Goal: Transaction & Acquisition: Purchase product/service

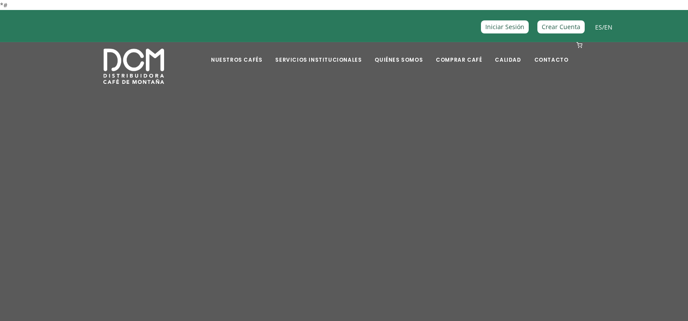
click at [154, 155] on div "BIENVENIDO A DISTRIBUIDORA CAFÉ DE MONTAÑA Somos una compañía costarricense, de…" at bounding box center [344, 185] width 495 height 152
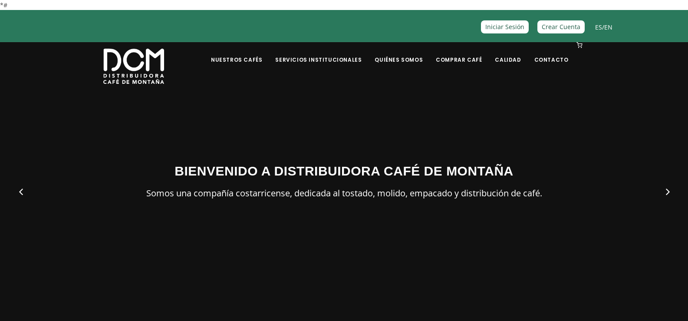
scroll to position [38, 0]
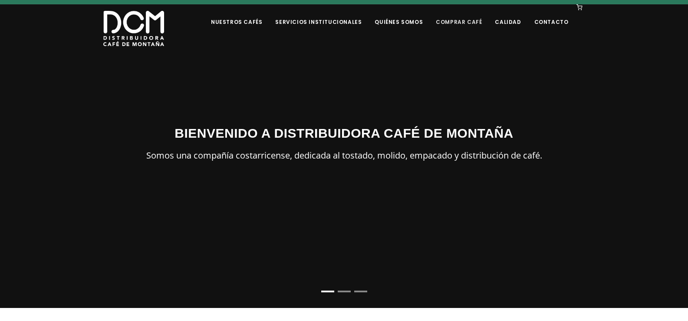
click at [454, 20] on link "Comprar Café" at bounding box center [458, 15] width 56 height 20
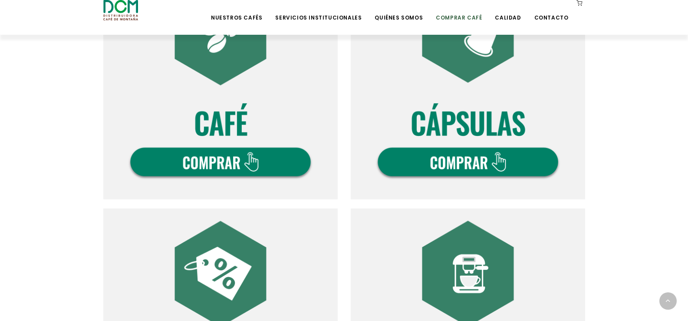
scroll to position [361, 0]
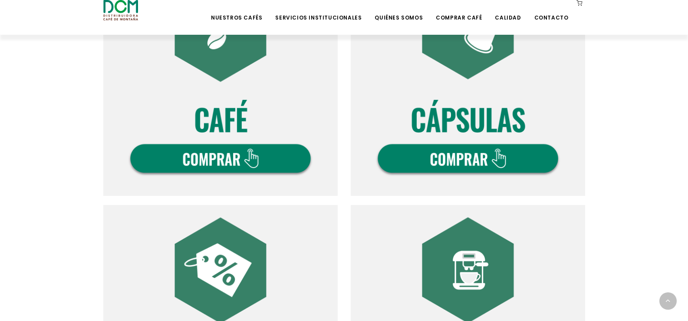
click at [244, 148] on img at bounding box center [220, 78] width 234 height 234
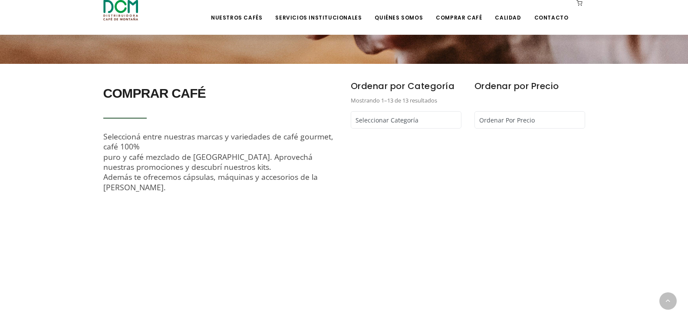
scroll to position [234, 0]
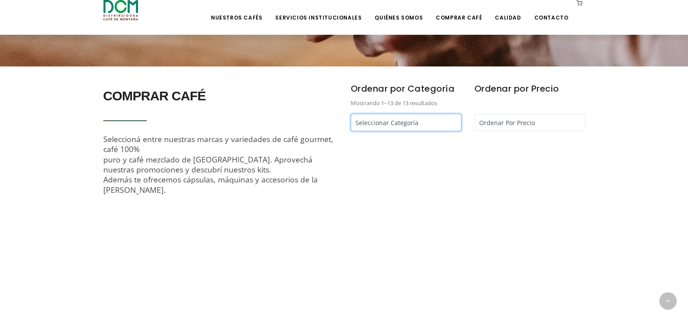
click at [420, 125] on select "Seleccionar Categoría Cápsulas Café - Café Segafredo - Café Kapiwo - Café Monta…" at bounding box center [406, 122] width 111 height 17
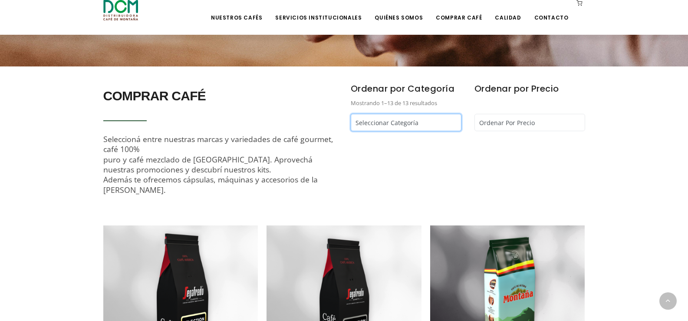
select select "/comprar-cafe?cat=montaña"
click at [351, 114] on select "Seleccionar Categoría Cápsulas Café - Café Segafredo - Café Kapiwo - Café Monta…" at bounding box center [406, 122] width 111 height 17
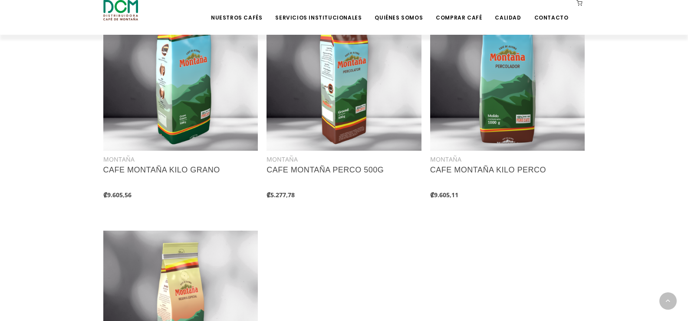
scroll to position [717, 0]
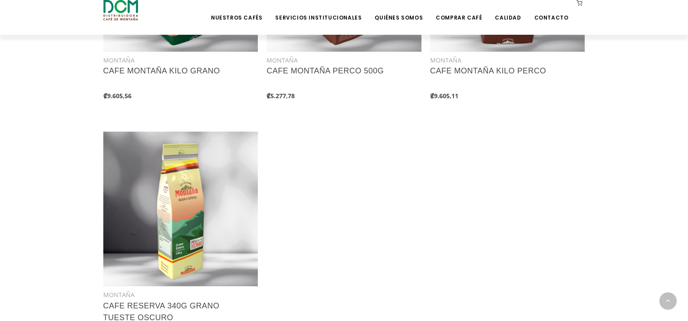
click at [466, 170] on div "VER PRODUCTO MONTAÑA CAFE MONTAÑA 250G ₡2.640,00" at bounding box center [348, 13] width 490 height 703
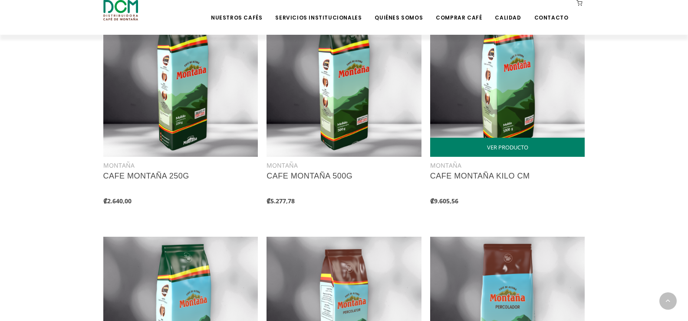
scroll to position [472, 0]
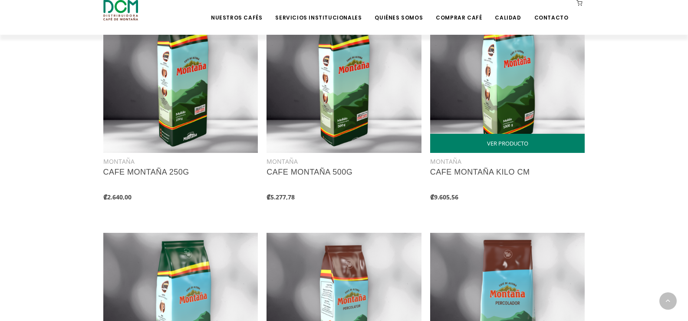
click at [500, 105] on img at bounding box center [507, 75] width 155 height 155
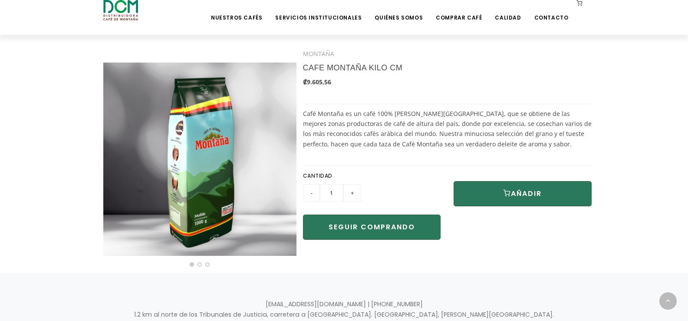
scroll to position [205, 0]
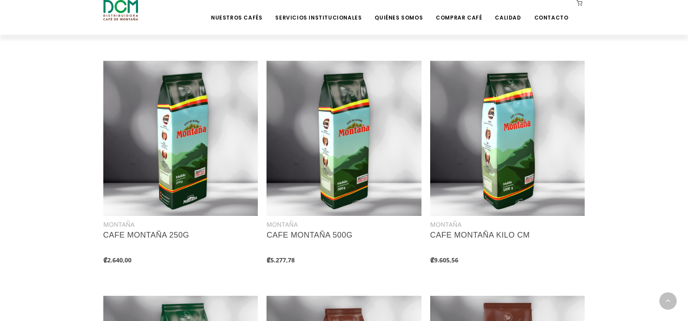
scroll to position [472, 0]
